Goal: Task Accomplishment & Management: Complete application form

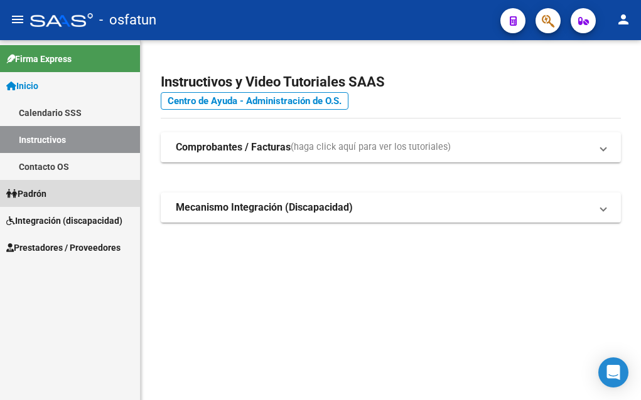
click at [45, 193] on span "Padrón" at bounding box center [26, 194] width 40 height 14
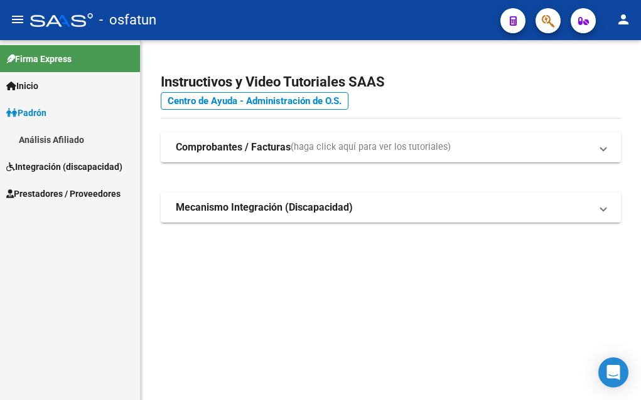
click at [42, 194] on span "Prestadores / Proveedores" at bounding box center [63, 194] width 114 height 14
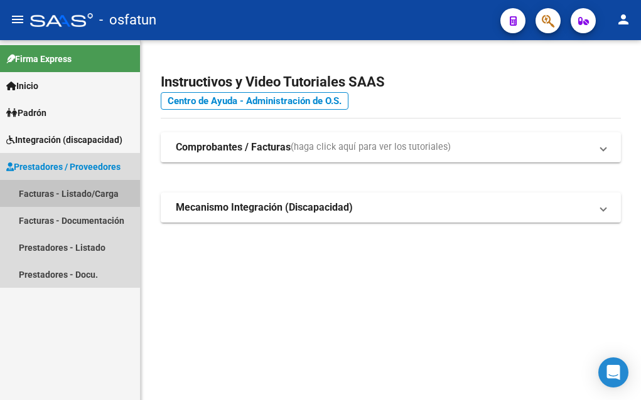
click at [50, 195] on link "Facturas - Listado/Carga" at bounding box center [70, 193] width 140 height 27
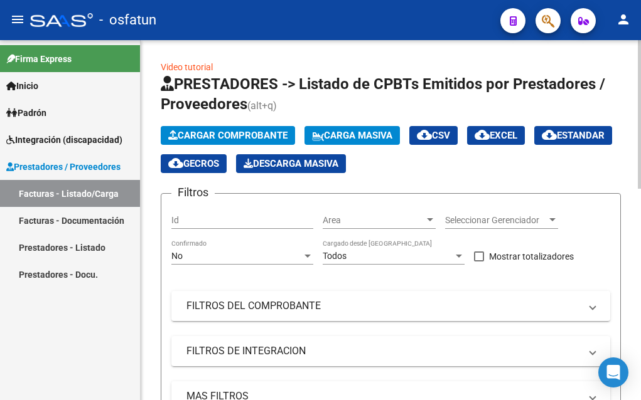
click at [252, 137] on span "Cargar Comprobante" at bounding box center [227, 135] width 119 height 11
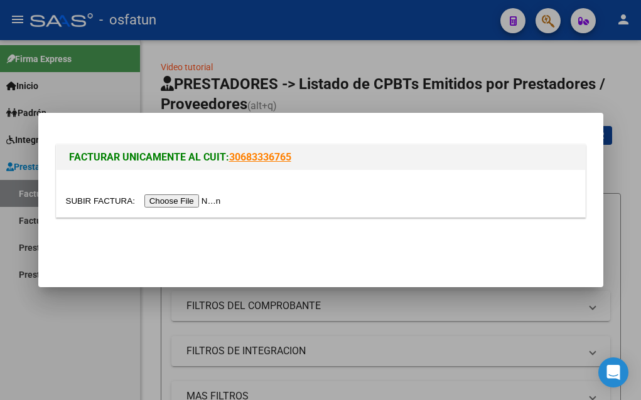
click at [196, 200] on input "file" at bounding box center [145, 201] width 159 height 13
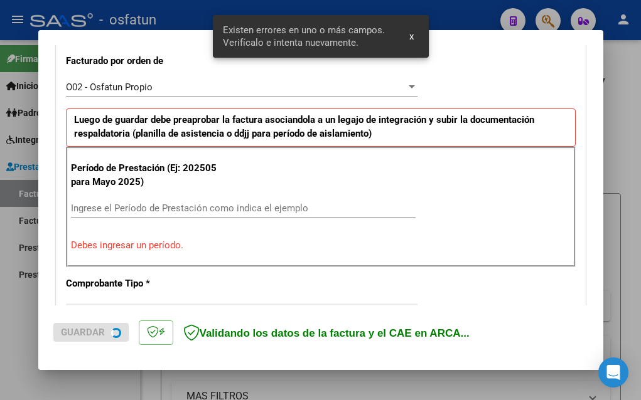
scroll to position [370, 0]
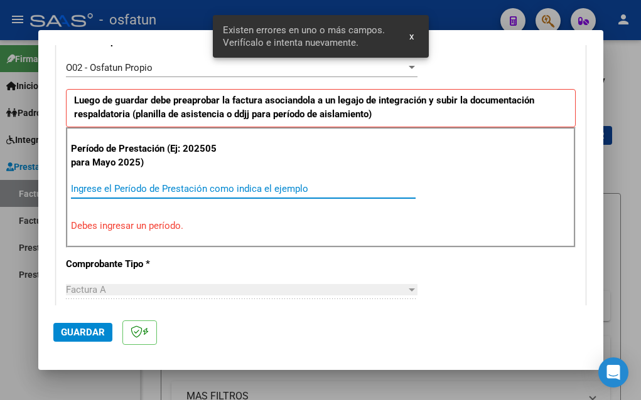
click at [84, 188] on input "Ingrese el Período de Prestación como indica el ejemplo" at bounding box center [243, 188] width 345 height 11
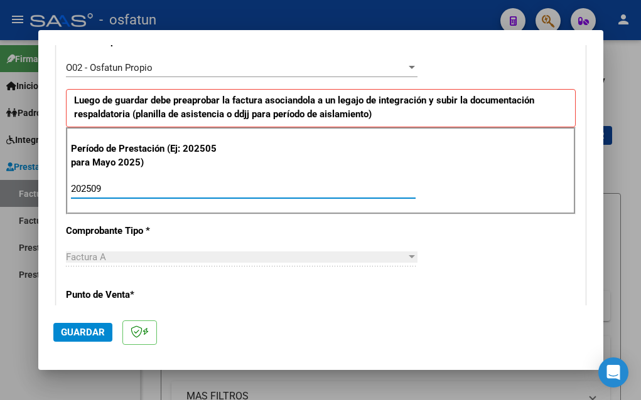
type input "202509"
click at [84, 335] on span "Guardar" at bounding box center [83, 332] width 44 height 11
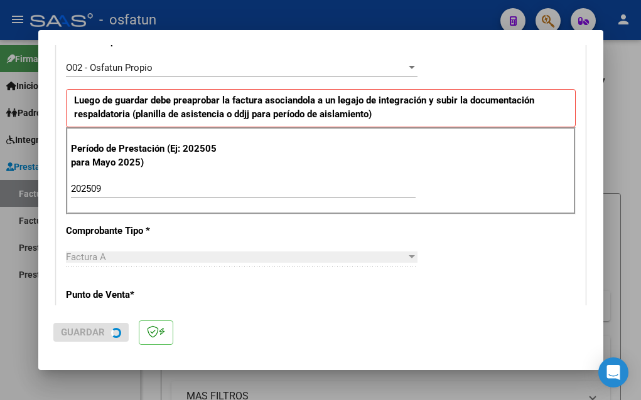
scroll to position [0, 0]
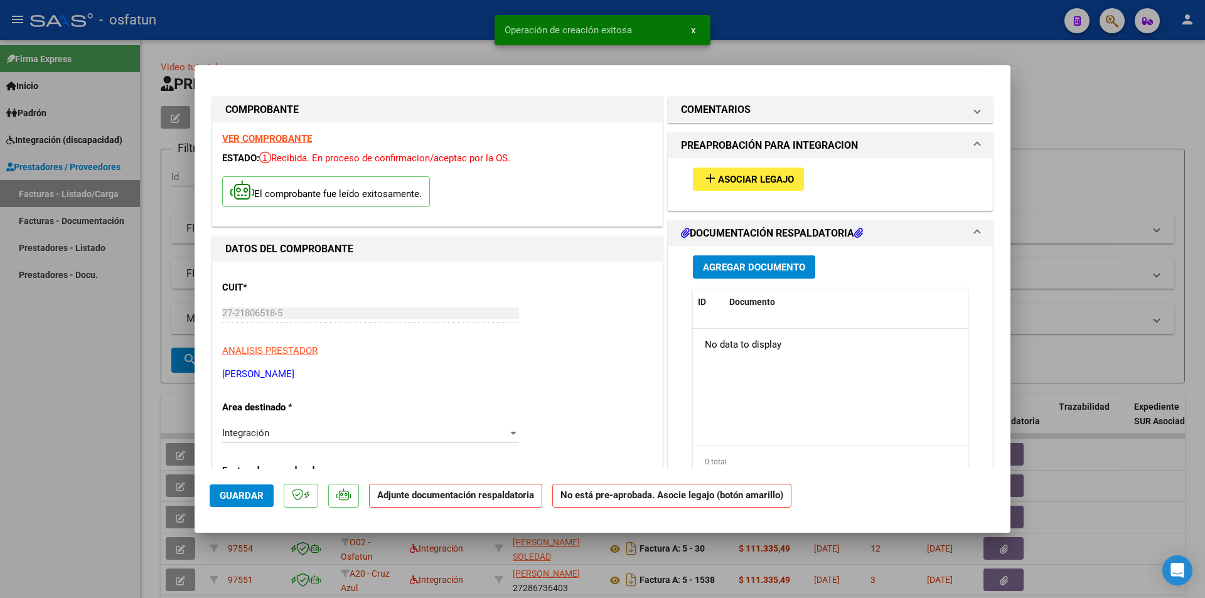
click at [640, 274] on button "Agregar Documento" at bounding box center [754, 266] width 122 height 23
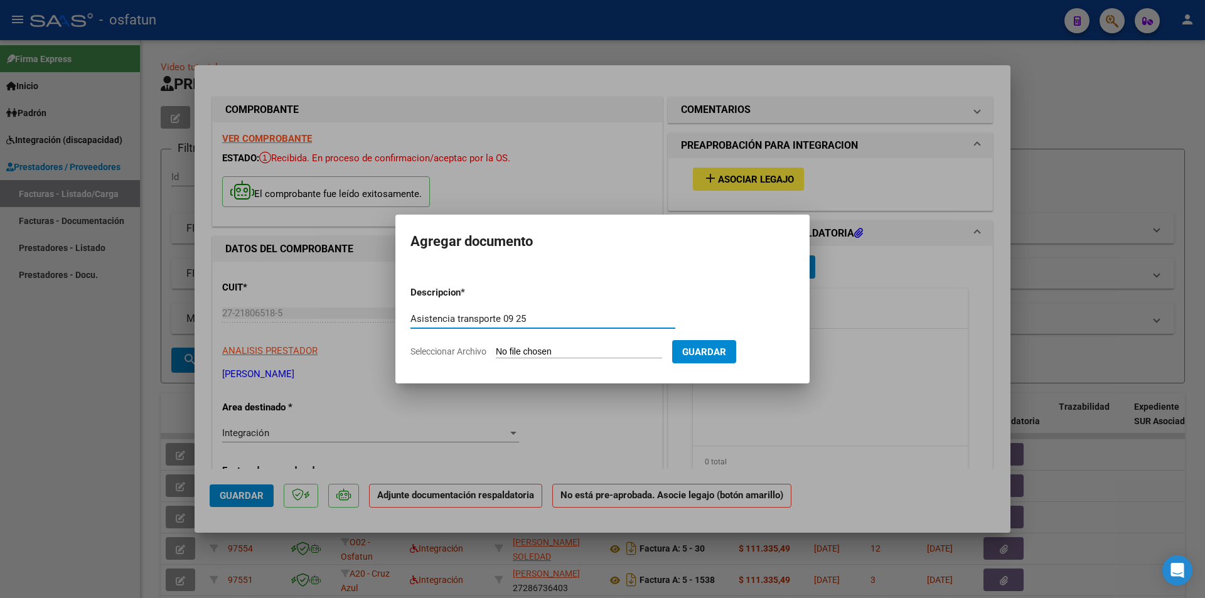
type input "Asistencia transporte 09 25"
click at [530, 351] on input "Seleccionar Archivo" at bounding box center [579, 352] width 166 height 12
type input "C:\fakepath\original-382688AC-D16E-451E-95AB-FD09C66D1A3C.jpeg"
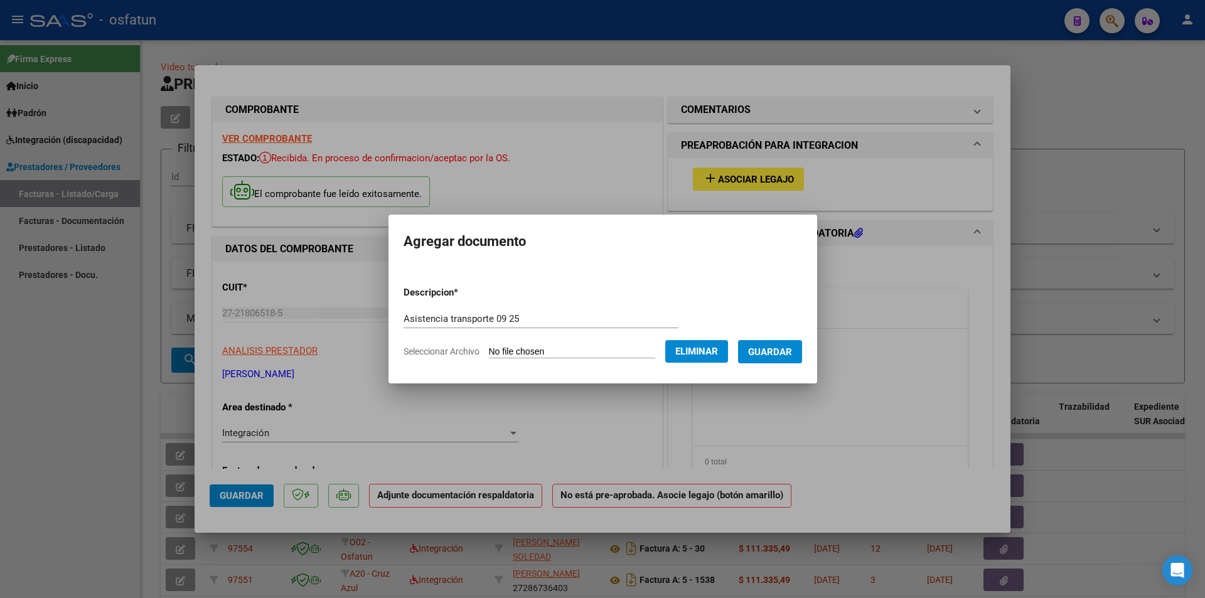
click at [640, 353] on span "Guardar" at bounding box center [770, 351] width 44 height 11
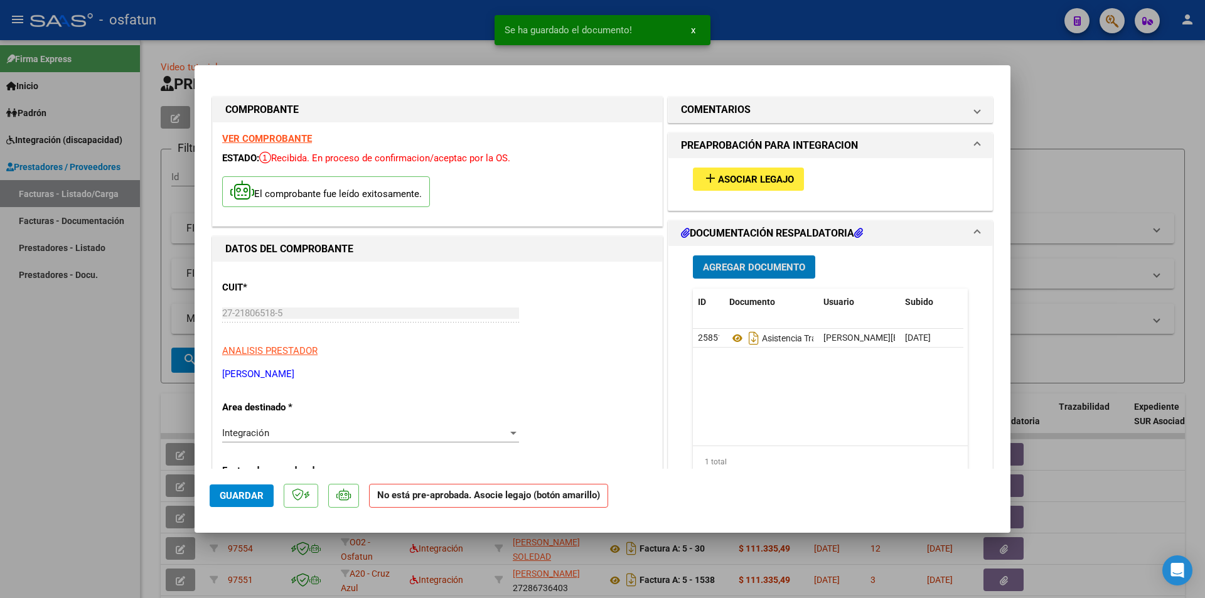
click at [640, 178] on span "Asociar Legajo" at bounding box center [756, 179] width 76 height 11
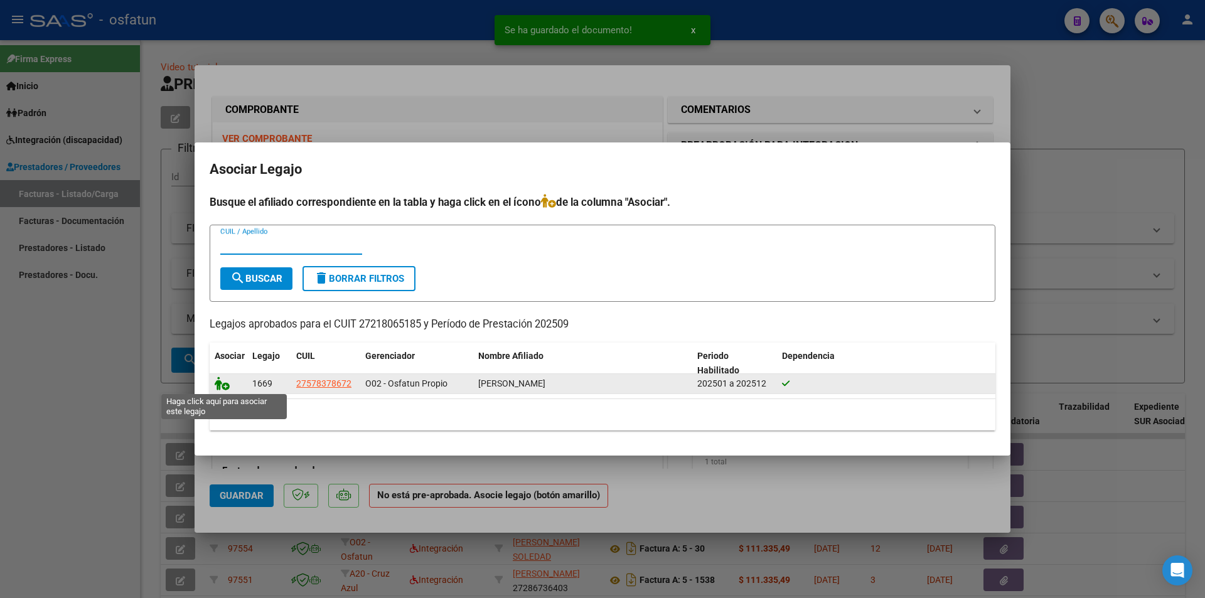
click at [225, 387] on icon at bounding box center [222, 384] width 15 height 14
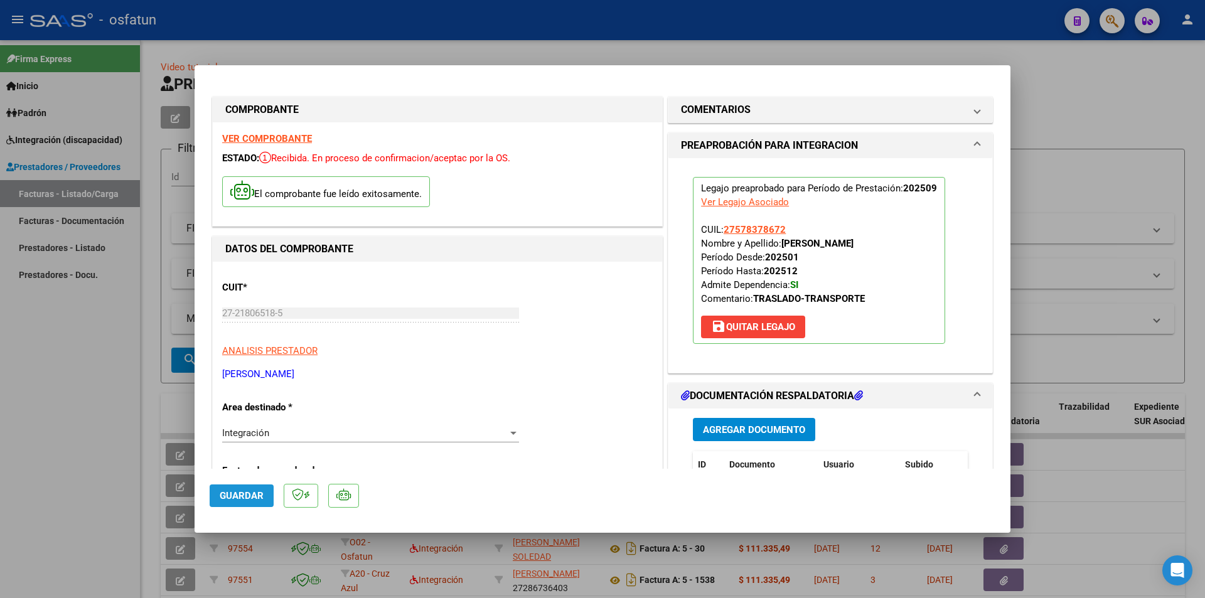
click at [244, 400] on span "Guardar" at bounding box center [242, 495] width 44 height 11
click at [51, 400] on div at bounding box center [602, 299] width 1205 height 598
type input "$ 0,00"
